Goal: Task Accomplishment & Management: Manage account settings

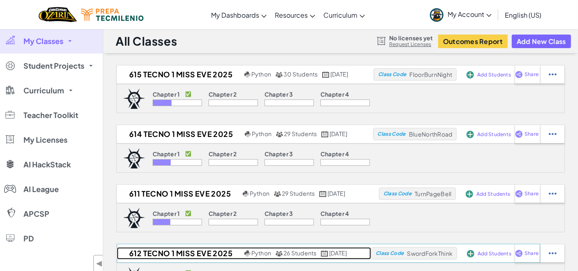
click at [166, 253] on h2 "612 Tecno 1 Miss Eve 2025" at bounding box center [179, 253] width 125 height 12
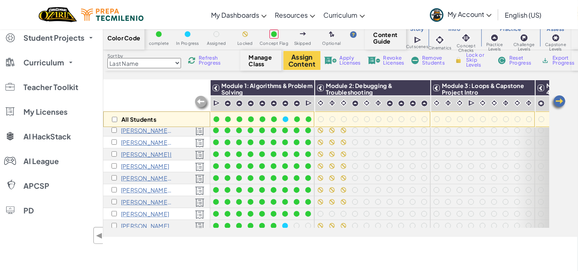
scroll to position [217, 0]
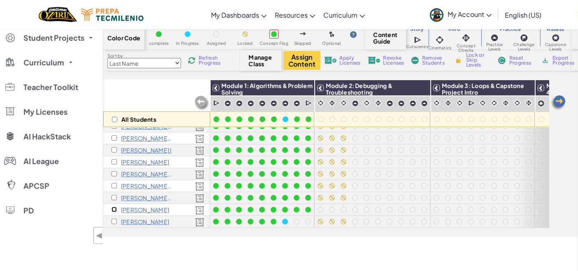
click at [113, 207] on input "checkbox" at bounding box center [113, 209] width 5 height 5
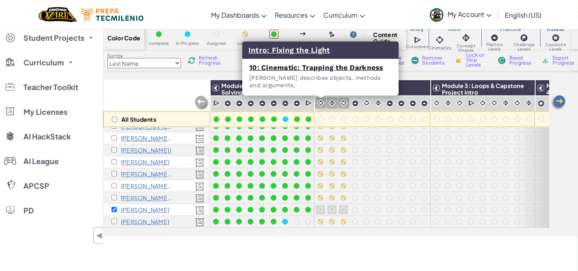
click at [319, 102] on img at bounding box center [321, 103] width 8 height 8
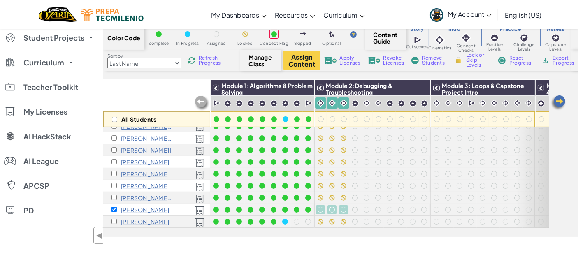
click at [471, 59] on span "Lock or Skip Levels" at bounding box center [478, 60] width 24 height 15
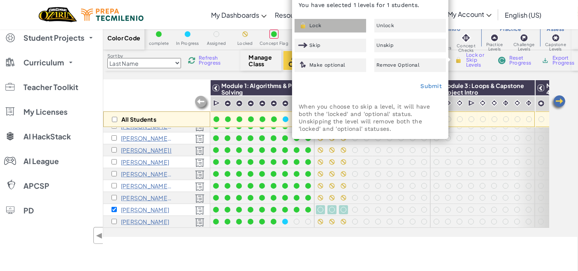
click at [335, 24] on div "Lock" at bounding box center [331, 26] width 72 height 14
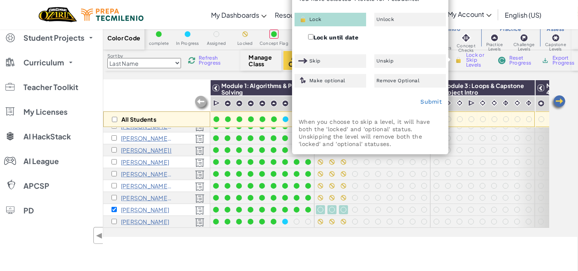
click at [553, 188] on div "All Students Module 1: Algorithms & Problem Solving Module 2: Debugging & Troub…" at bounding box center [340, 158] width 475 height 157
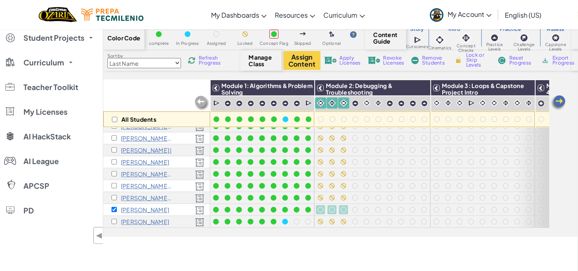
click at [469, 58] on span "Lock or Skip Levels" at bounding box center [478, 60] width 24 height 15
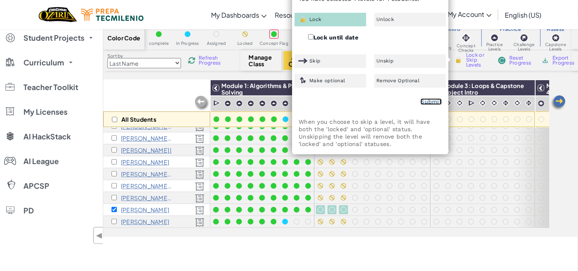
click at [434, 100] on link "Submit" at bounding box center [430, 101] width 21 height 7
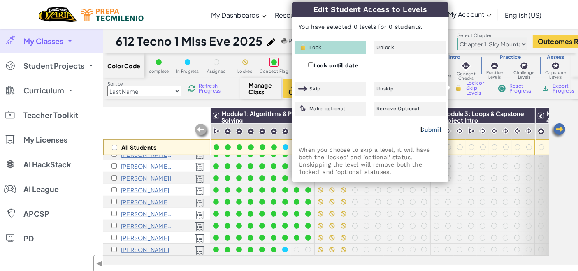
checkbox input "false"
